Goal: Task Accomplishment & Management: Manage account settings

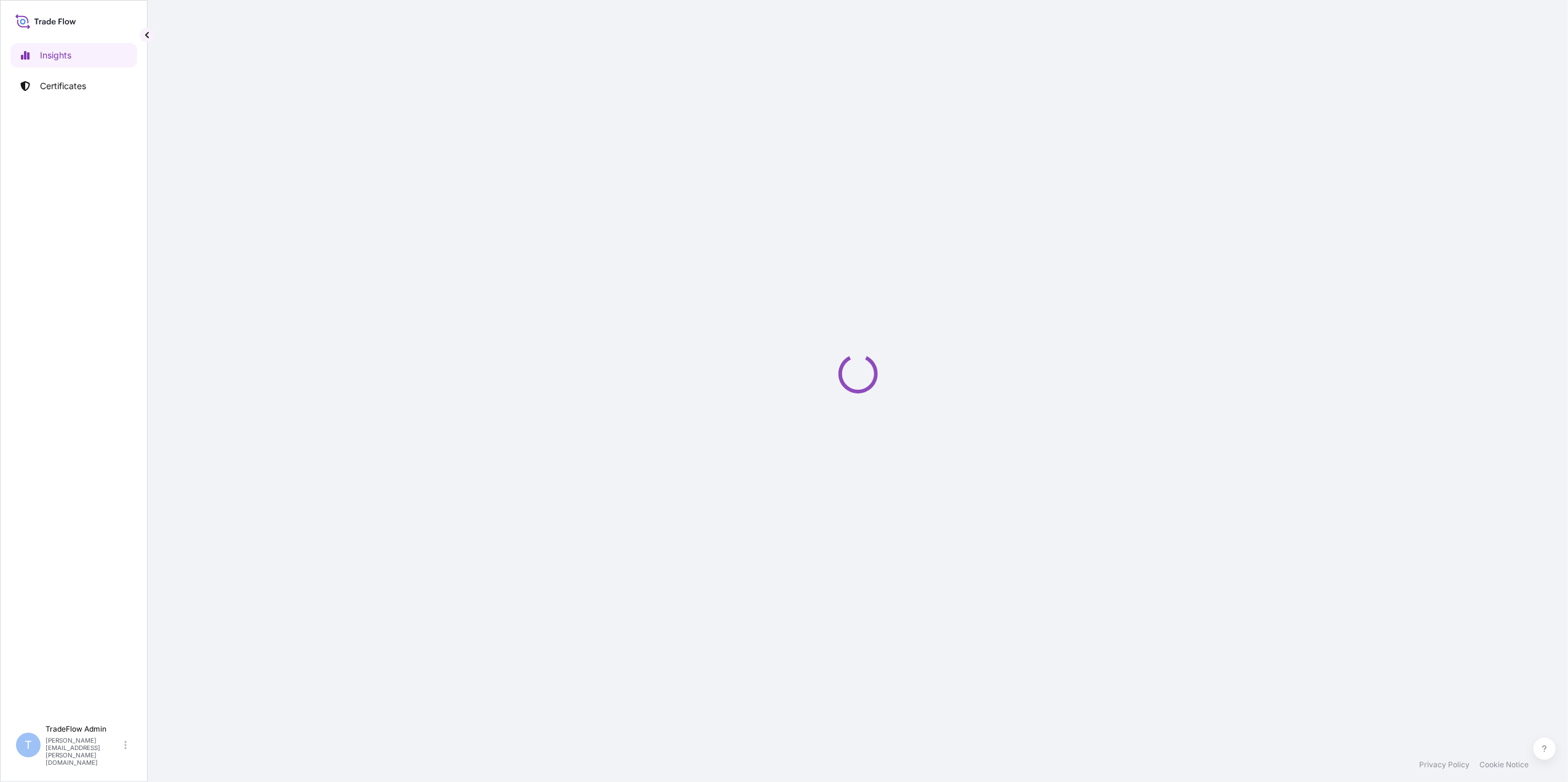
select select "2025"
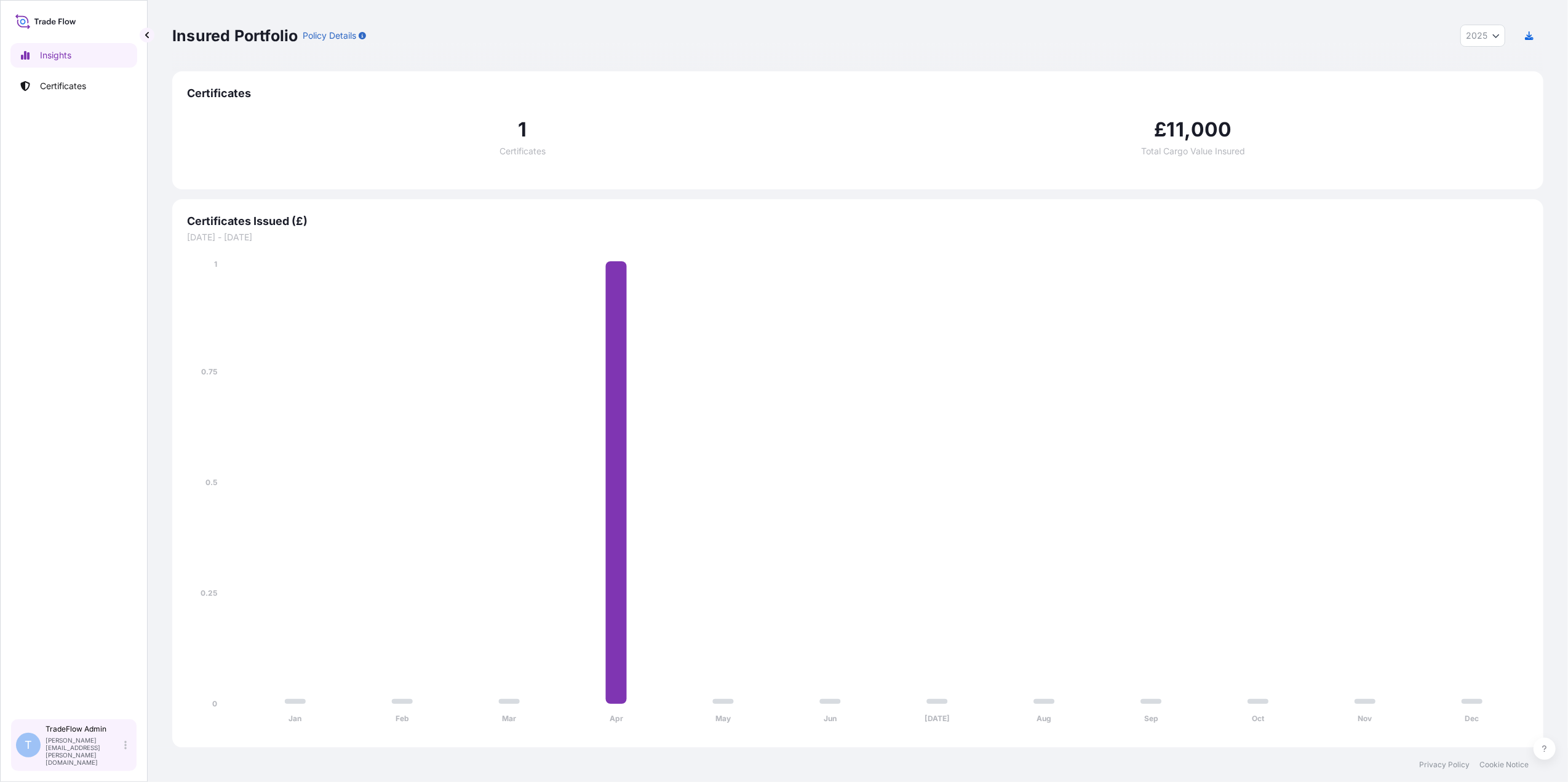
click at [131, 756] on div "T TradeFlow Admin [PERSON_NAME][EMAIL_ADDRESS][PERSON_NAME][DOMAIN_NAME]" at bounding box center [74, 745] width 127 height 53
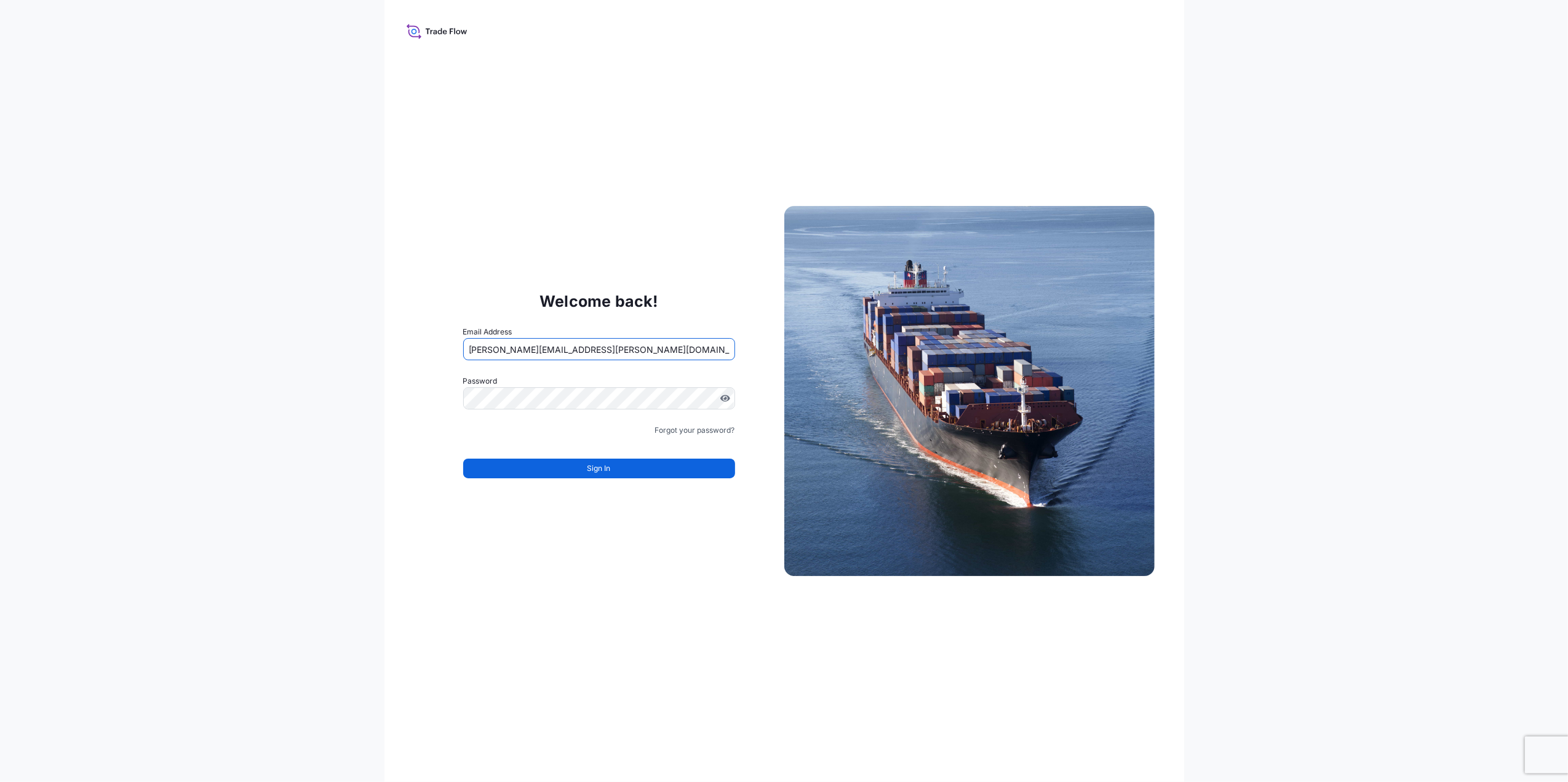
drag, startPoint x: 523, startPoint y: 348, endPoint x: 526, endPoint y: 354, distance: 6.7
click at [523, 348] on input "[PERSON_NAME][EMAIL_ADDRESS][PERSON_NAME][DOMAIN_NAME]" at bounding box center [599, 349] width 272 height 22
click at [542, 347] on input "[PERSON_NAME][EMAIL_ADDRESS][PERSON_NAME][DOMAIN_NAME]" at bounding box center [599, 349] width 272 height 22
click at [545, 347] on input "[PERSON_NAME][EMAIL_ADDRESS][PERSON_NAME][DOMAIN_NAME]" at bounding box center [599, 349] width 272 height 22
click at [522, 347] on input "[PERSON_NAME][EMAIL_ADDRESS][PERSON_NAME][DOMAIN_NAME]" at bounding box center [599, 349] width 272 height 22
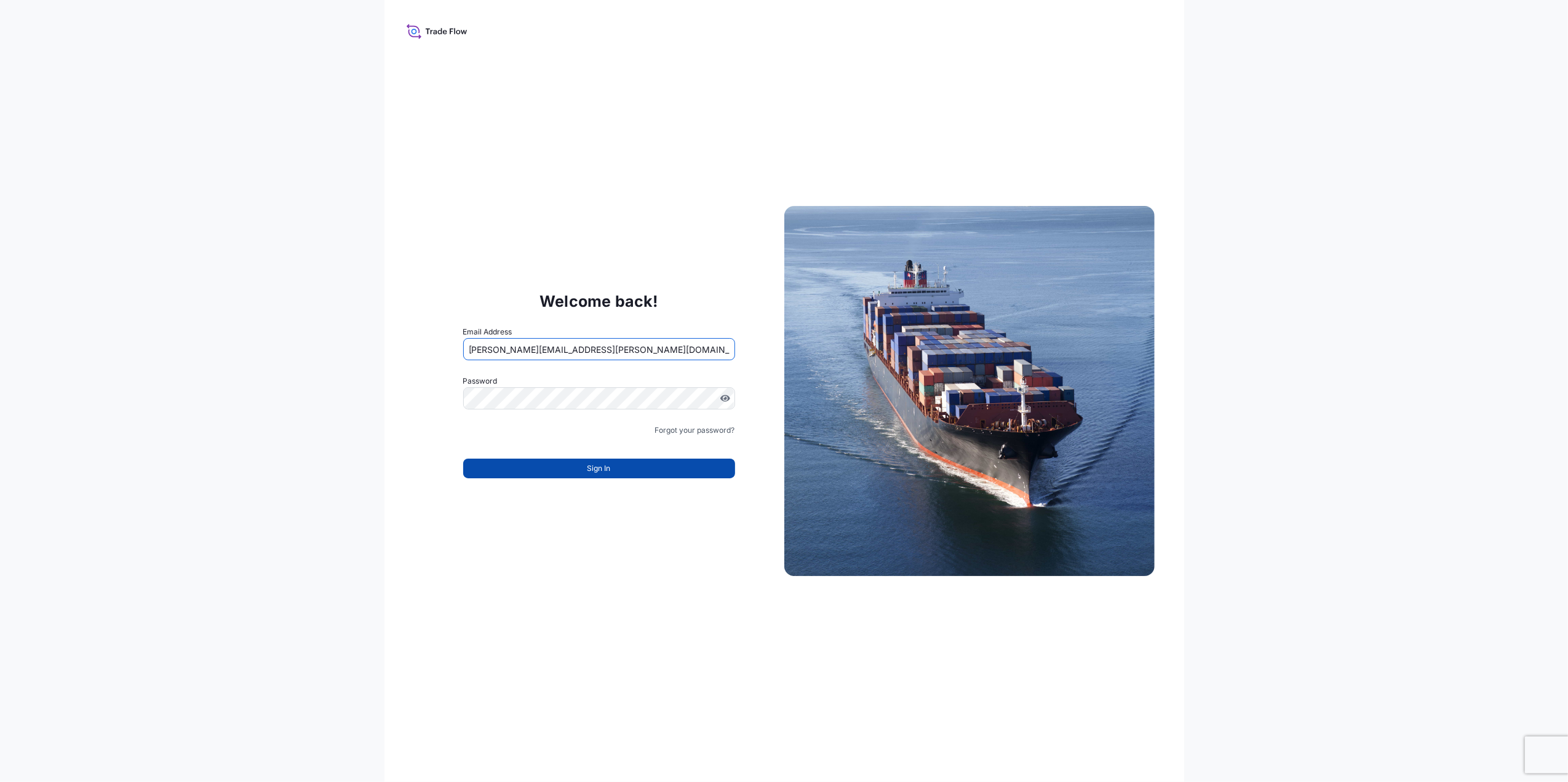
type input "[PERSON_NAME][EMAIL_ADDRESS][PERSON_NAME][DOMAIN_NAME]"
click at [609, 470] on span "Sign In" at bounding box center [599, 468] width 24 height 12
